Goal: Browse casually

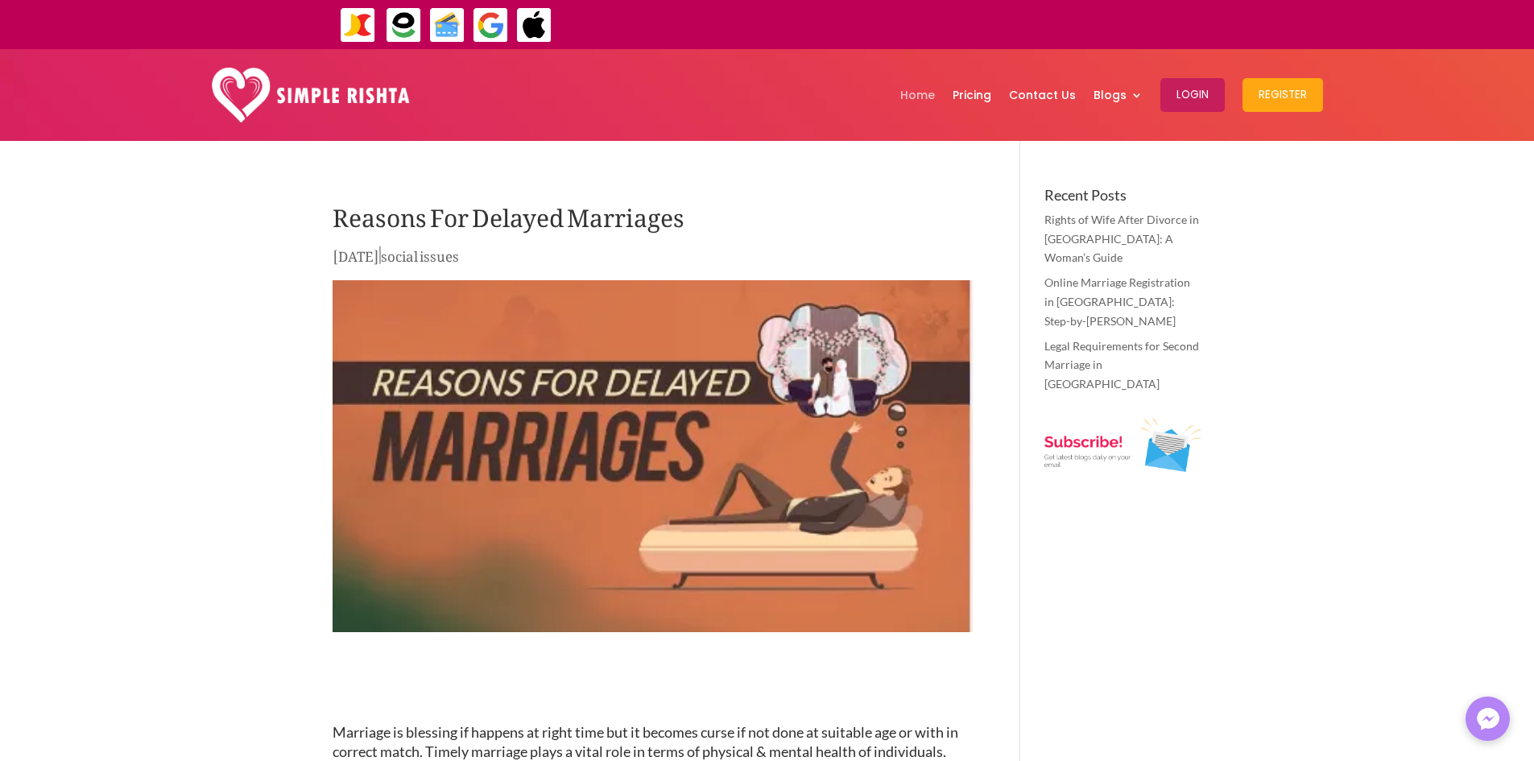
drag, startPoint x: 923, startPoint y: 95, endPoint x: 913, endPoint y: 101, distance: 11.2
click at [923, 95] on link "Home" at bounding box center [917, 95] width 35 height 84
